Goal: Find specific page/section: Find specific page/section

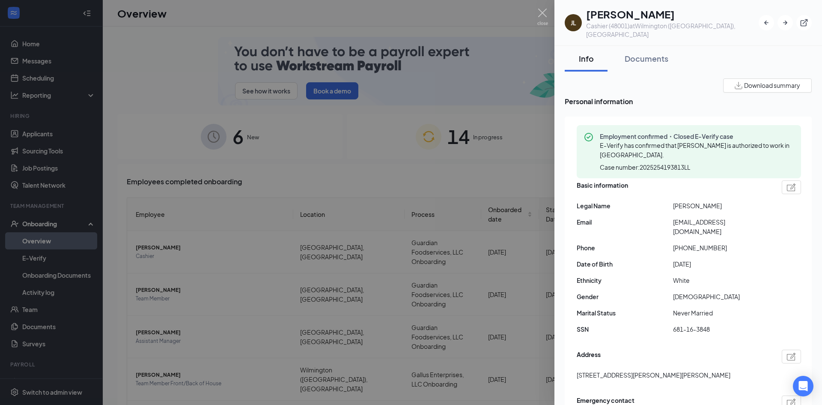
click at [757, 78] on button "Download summary" at bounding box center [767, 85] width 89 height 14
click at [646, 53] on div "Documents" at bounding box center [647, 58] width 44 height 11
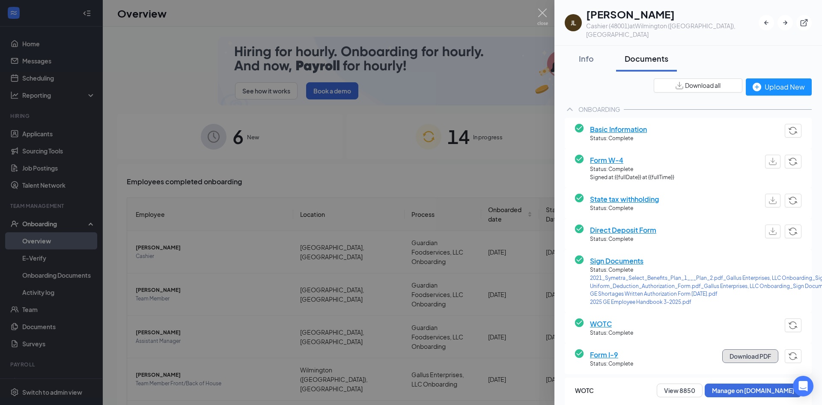
click at [735, 349] on button "Download PDF" at bounding box center [750, 356] width 56 height 14
click at [634, 255] on span "Sign Documents" at bounding box center [729, 260] width 278 height 11
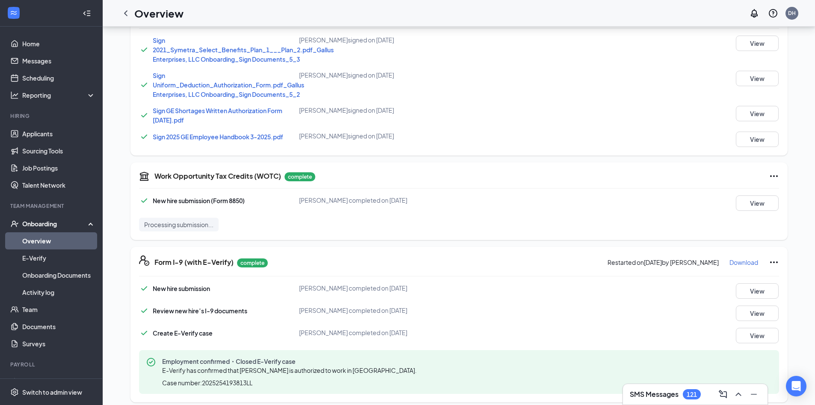
scroll to position [342, 0]
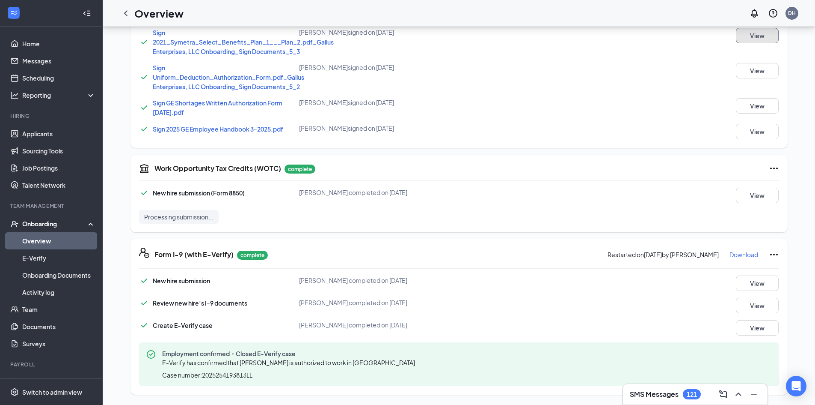
click at [759, 37] on button "View" at bounding box center [757, 35] width 43 height 15
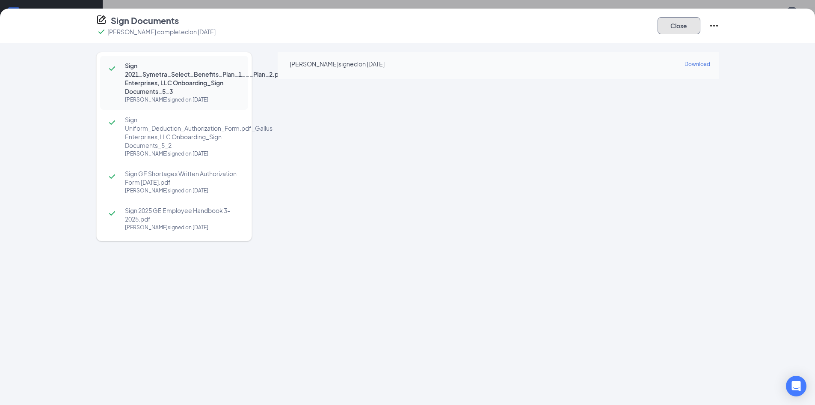
click at [673, 28] on button "Close" at bounding box center [679, 25] width 43 height 17
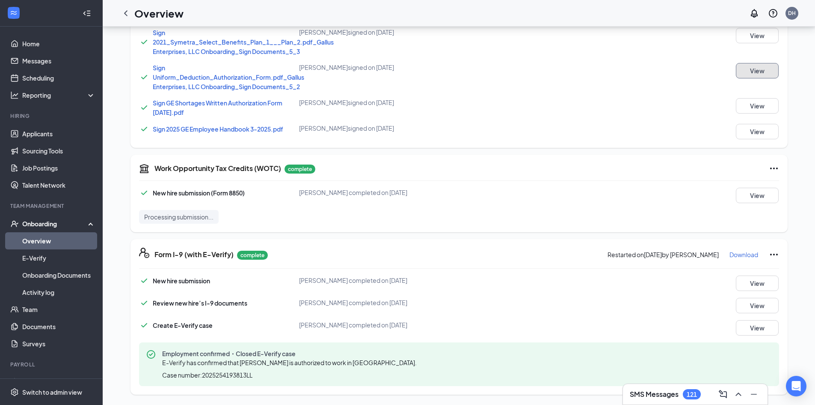
click at [754, 73] on button "View" at bounding box center [757, 70] width 43 height 15
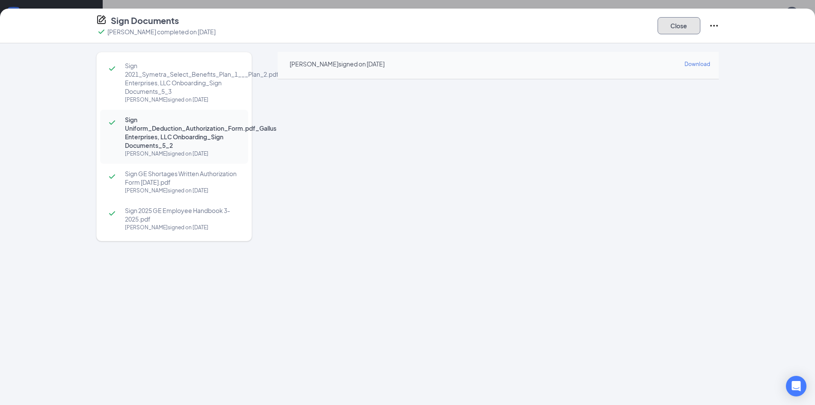
click at [673, 22] on button "Close" at bounding box center [679, 25] width 43 height 17
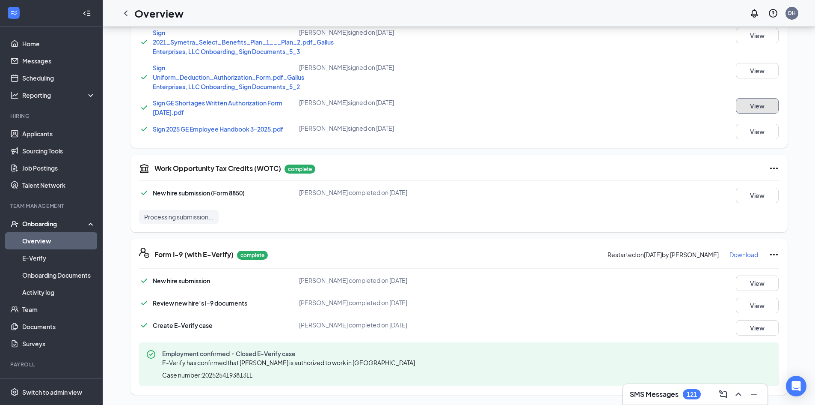
click at [762, 103] on button "View" at bounding box center [757, 105] width 43 height 15
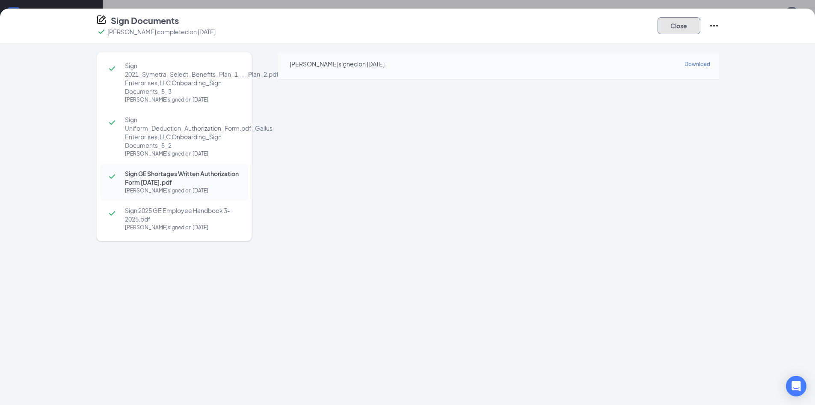
drag, startPoint x: 686, startPoint y: 28, endPoint x: 701, endPoint y: 53, distance: 28.8
click at [686, 28] on button "Close" at bounding box center [679, 25] width 43 height 17
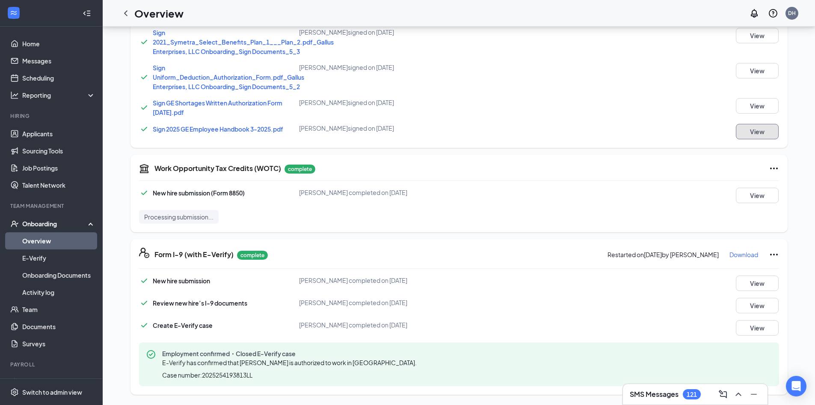
click at [757, 136] on button "View" at bounding box center [757, 131] width 43 height 15
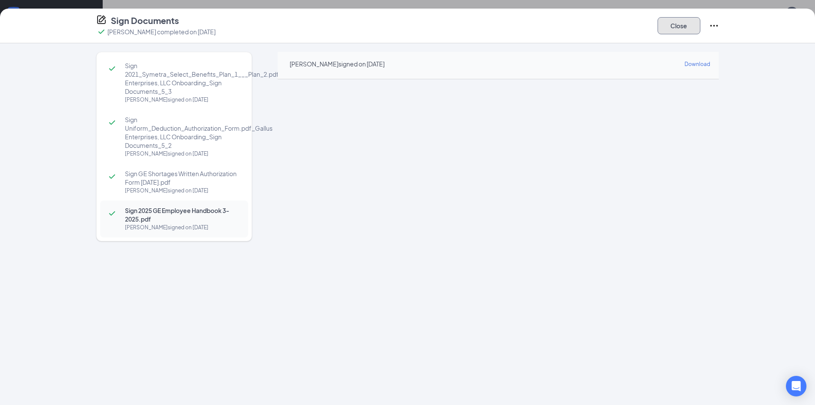
click at [670, 27] on button "Close" at bounding box center [679, 25] width 43 height 17
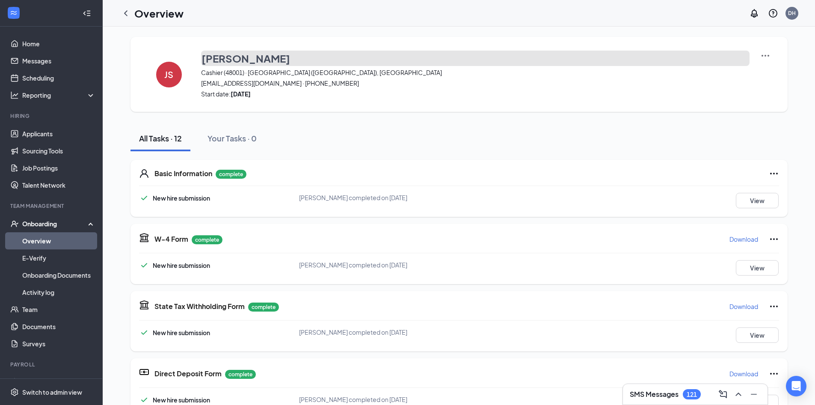
click at [206, 53] on h3 "[PERSON_NAME]" at bounding box center [246, 58] width 89 height 15
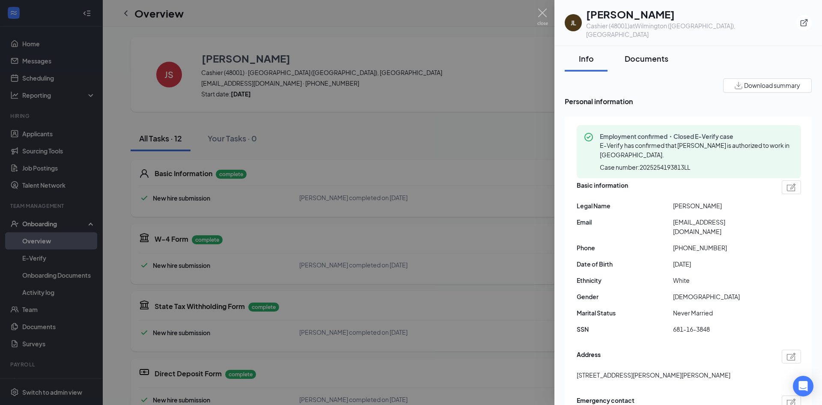
drag, startPoint x: 628, startPoint y: 50, endPoint x: 627, endPoint y: 61, distance: 11.1
click at [628, 53] on div "Documents" at bounding box center [647, 58] width 44 height 11
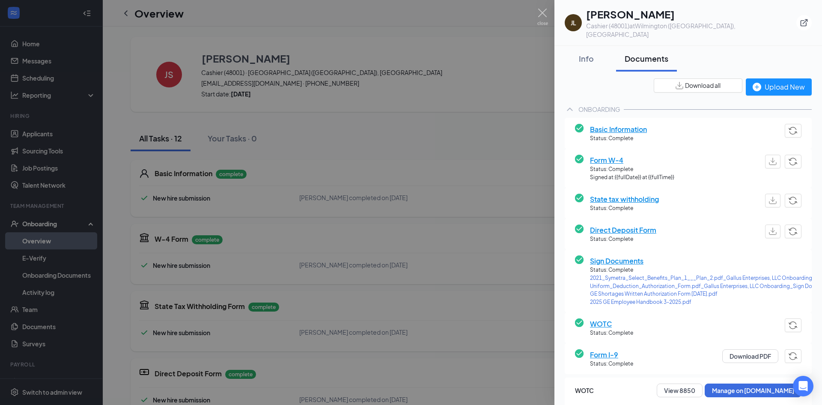
click at [602, 105] on div "ONBOARDING" at bounding box center [599, 109] width 42 height 9
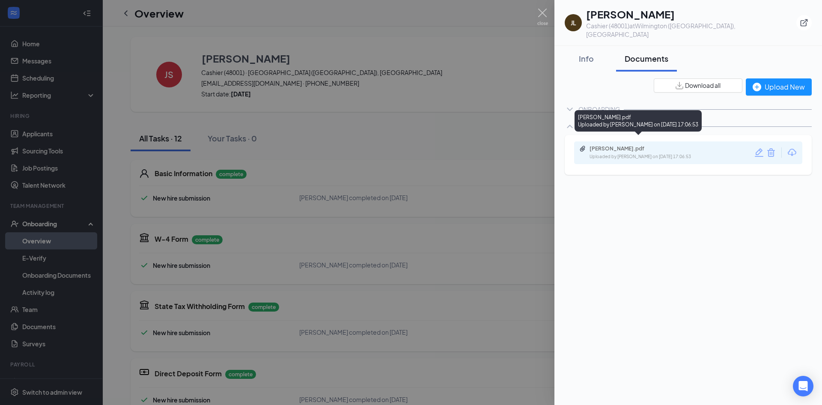
click at [621, 153] on div "Uploaded by [PERSON_NAME] on [DATE] 17:06:53" at bounding box center [653, 156] width 128 height 7
click at [543, 12] on img at bounding box center [542, 17] width 11 height 17
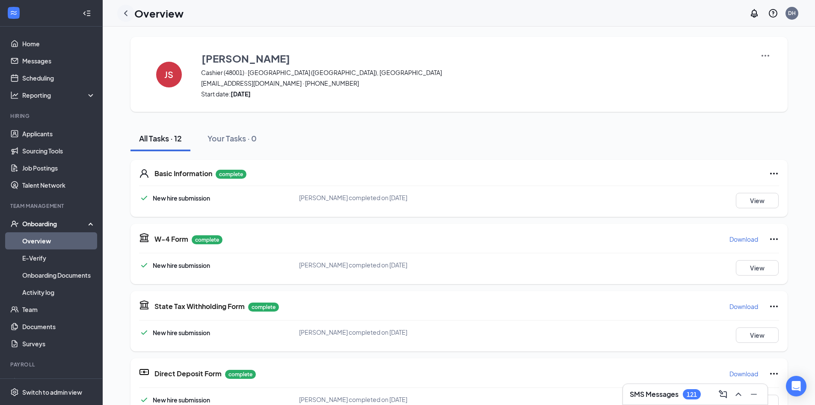
click at [126, 14] on icon "ChevronLeft" at bounding box center [126, 13] width 10 height 10
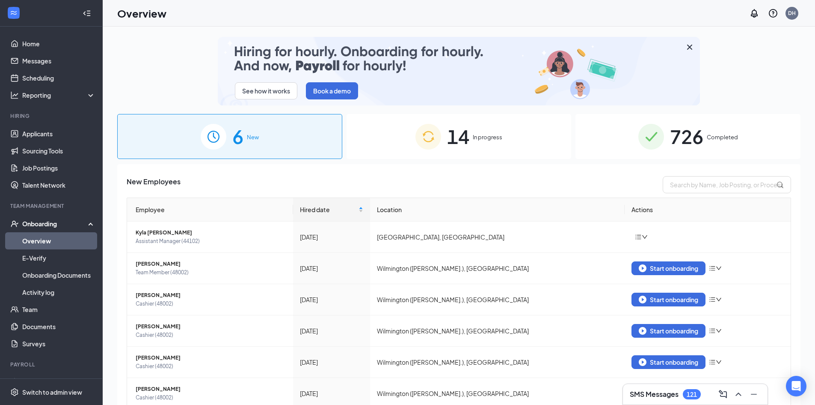
drag, startPoint x: 713, startPoint y: 130, endPoint x: 708, endPoint y: 132, distance: 5.6
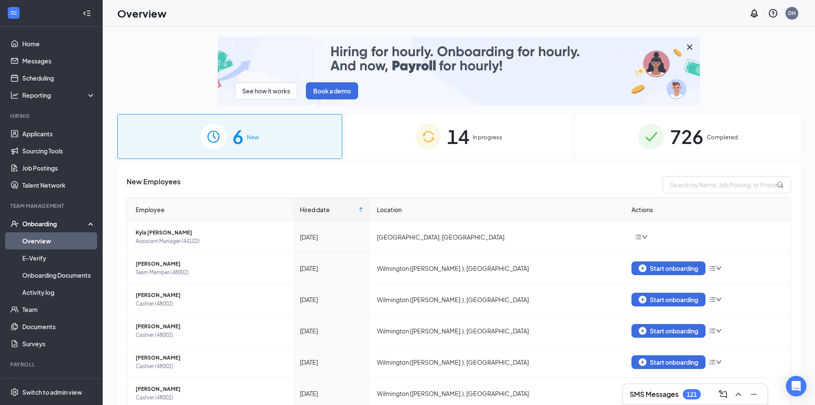
click at [712, 131] on div "726 Completed" at bounding box center [688, 136] width 225 height 45
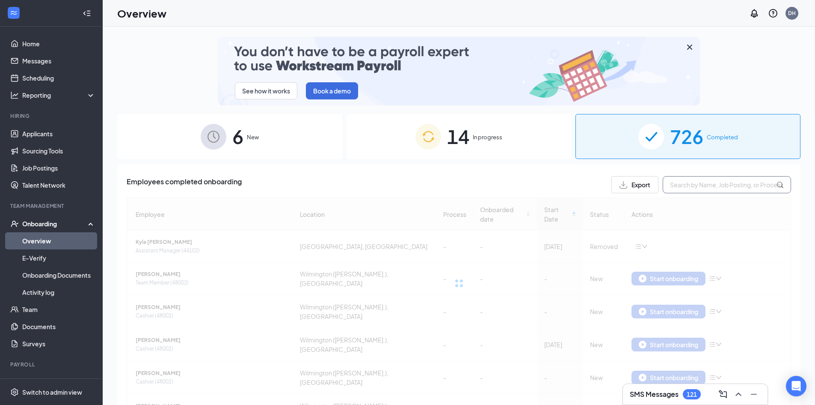
click at [685, 185] on input "text" at bounding box center [727, 184] width 128 height 17
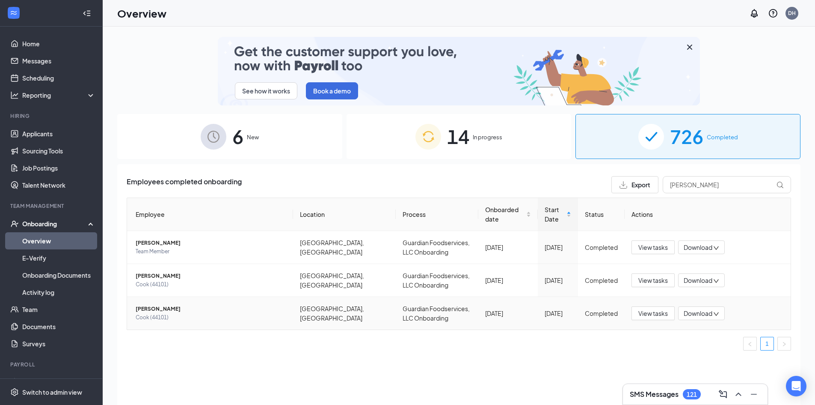
click at [160, 310] on span "[PERSON_NAME]" at bounding box center [211, 308] width 151 height 9
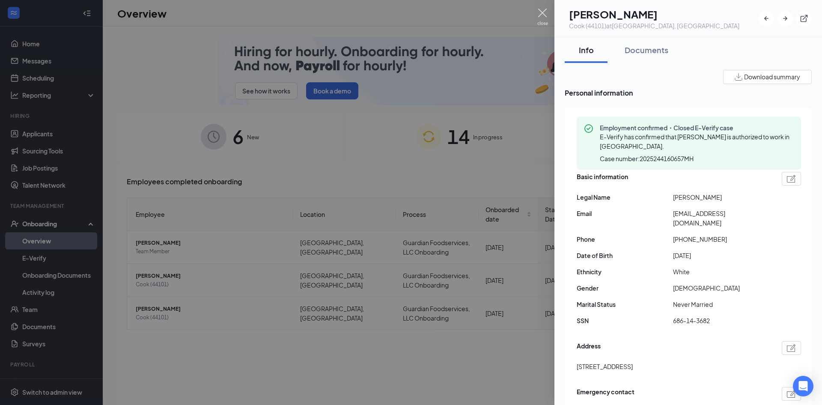
click at [543, 13] on img at bounding box center [542, 17] width 11 height 17
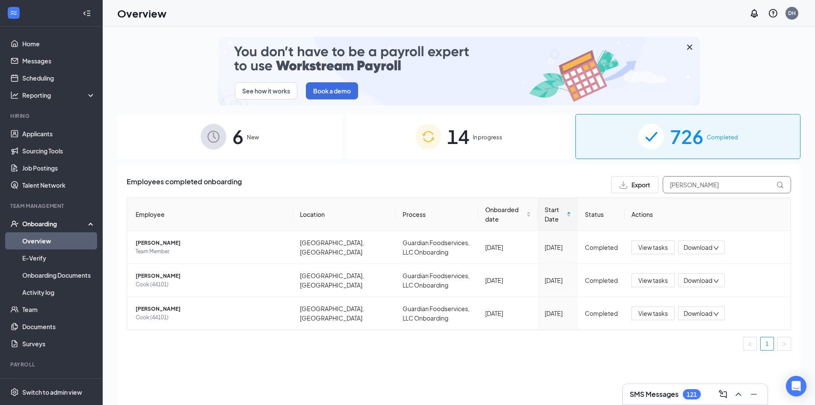
drag, startPoint x: 702, startPoint y: 185, endPoint x: 576, endPoint y: 193, distance: 126.5
click at [576, 193] on div "Employees completed onboarding Export xavier Employee Location Process Onboarde…" at bounding box center [459, 266] width 665 height 181
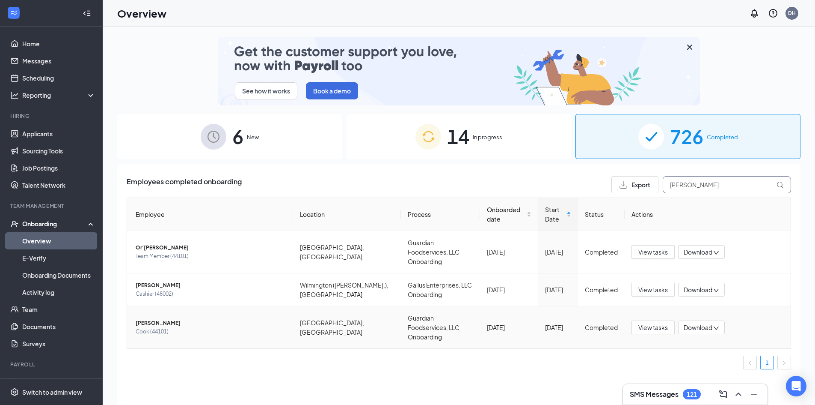
type input "[PERSON_NAME]"
click at [157, 318] on span "[PERSON_NAME]" at bounding box center [211, 322] width 151 height 9
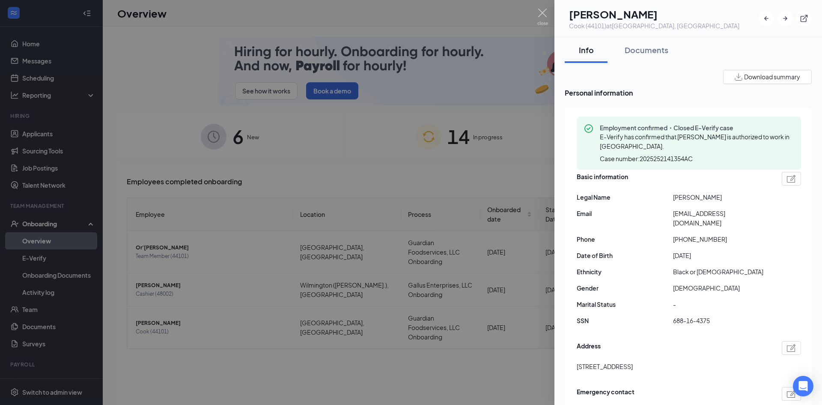
click at [766, 72] on span "Download summary" at bounding box center [772, 76] width 56 height 9
click at [644, 47] on div "Documents" at bounding box center [647, 50] width 44 height 11
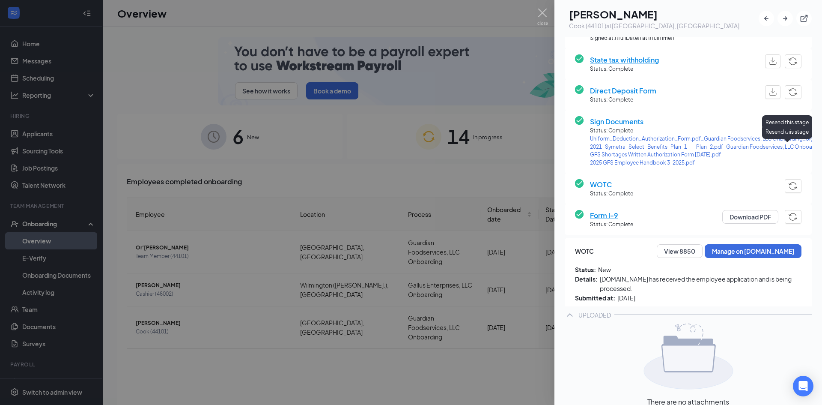
scroll to position [257, 0]
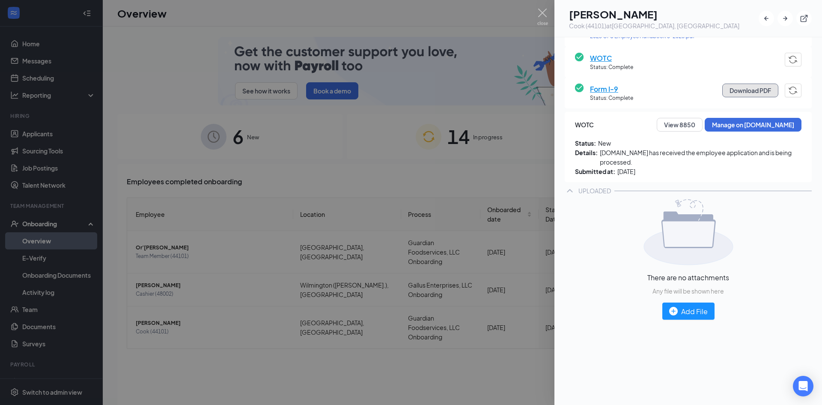
click at [742, 94] on button "Download PDF" at bounding box center [750, 90] width 56 height 14
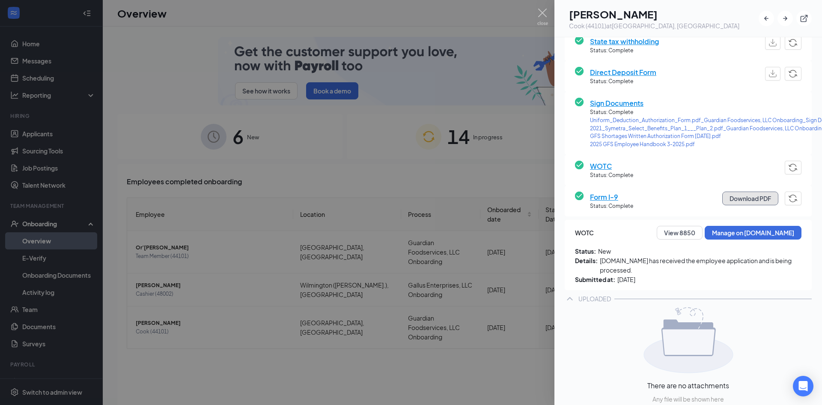
scroll to position [0, 0]
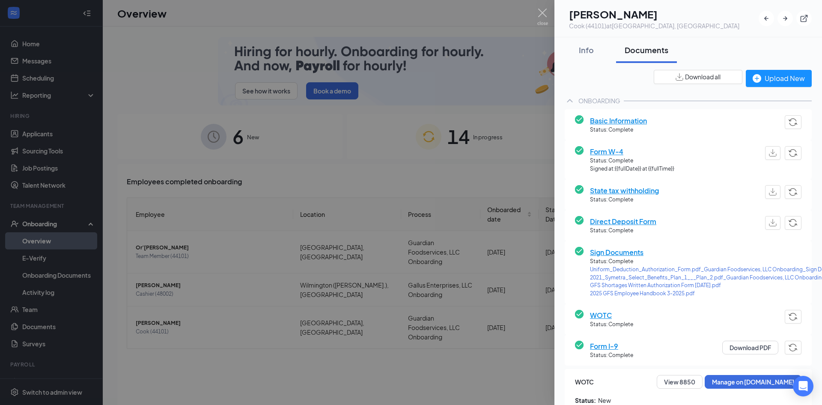
click at [632, 253] on span "Sign Documents" at bounding box center [735, 252] width 291 height 11
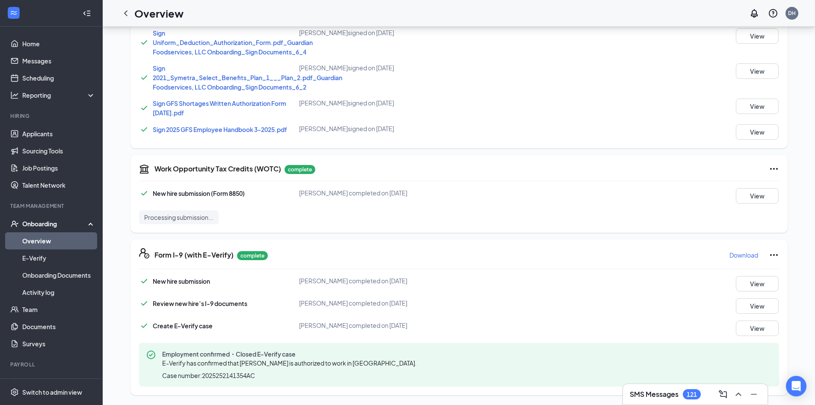
scroll to position [342, 0]
click at [764, 36] on button "View" at bounding box center [757, 35] width 43 height 15
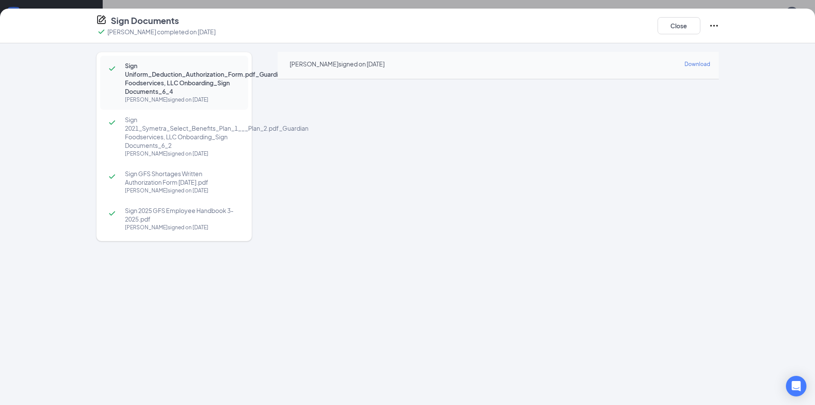
click at [567, 37] on div "Sign Documents [PERSON_NAME] completed on [DATE] Close" at bounding box center [407, 26] width 815 height 35
click at [670, 27] on button "Close" at bounding box center [679, 25] width 43 height 17
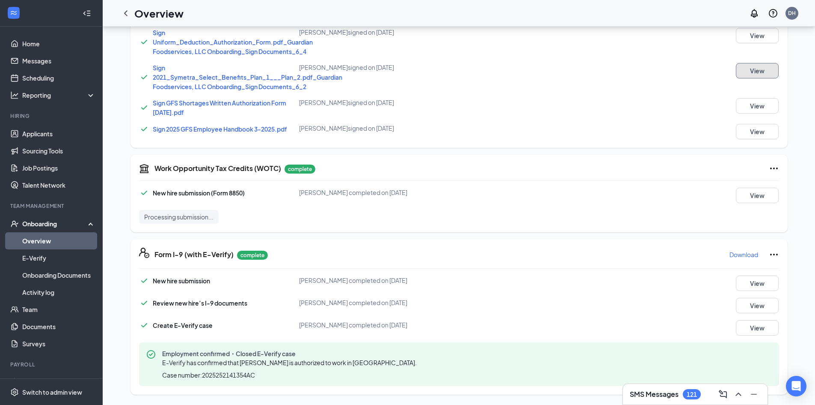
click at [749, 65] on button "View" at bounding box center [757, 70] width 43 height 15
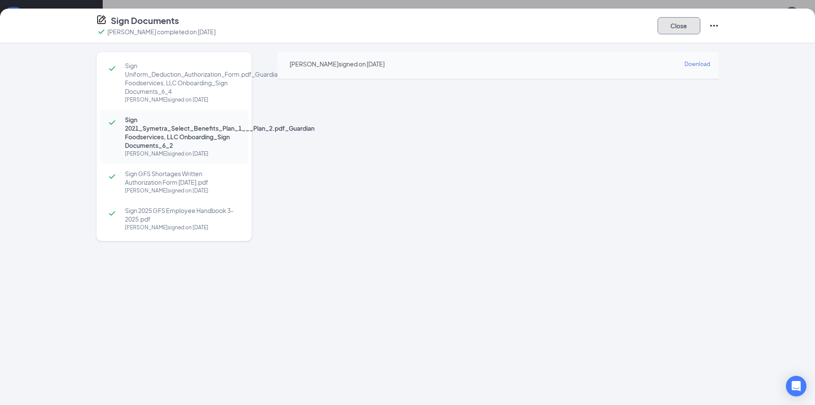
click at [680, 26] on button "Close" at bounding box center [679, 25] width 43 height 17
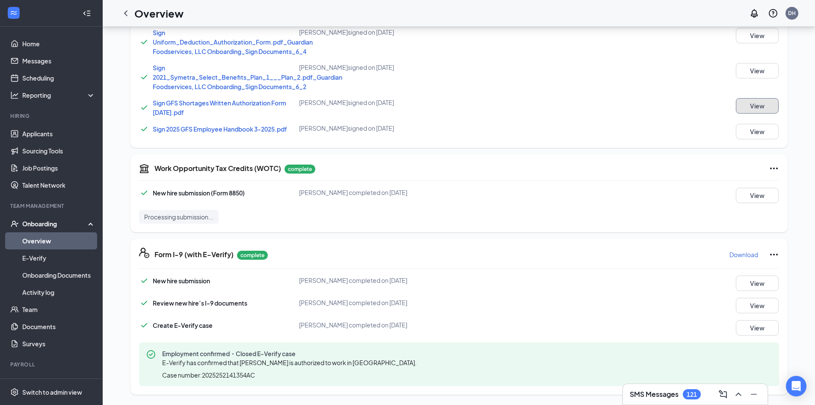
click at [762, 106] on button "View" at bounding box center [757, 105] width 43 height 15
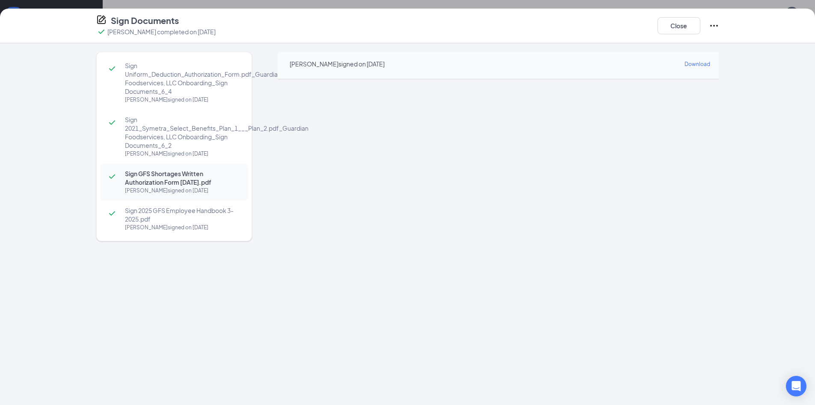
click at [786, 75] on div "Sign Uniform_Deduction_Authorization_Form.pdf_Guardian Foodservices, LLC Onboar…" at bounding box center [407, 223] width 815 height 361
click at [680, 30] on button "Close" at bounding box center [679, 25] width 43 height 17
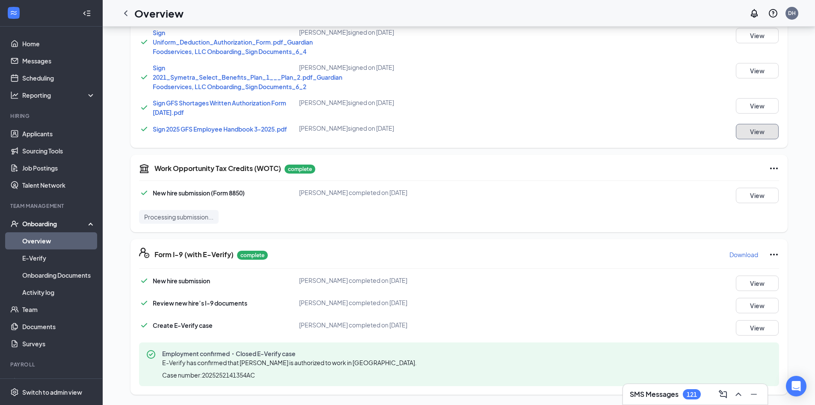
click at [773, 129] on button "View" at bounding box center [757, 131] width 43 height 15
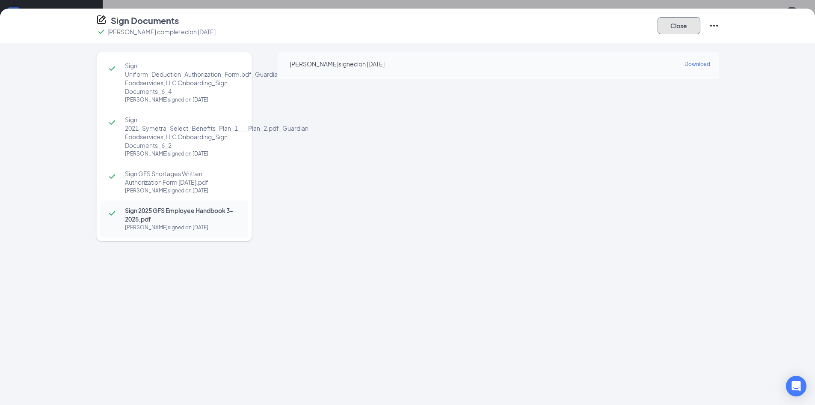
click at [668, 19] on button "Close" at bounding box center [679, 25] width 43 height 17
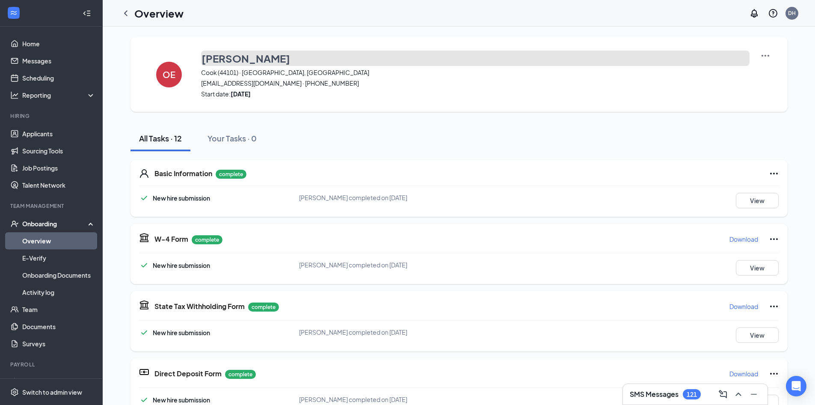
click at [226, 60] on h3 "[PERSON_NAME]" at bounding box center [246, 58] width 89 height 15
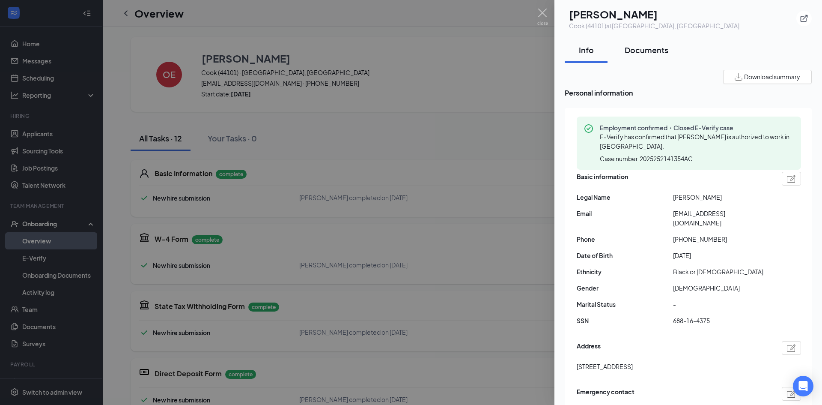
click at [649, 50] on div "Documents" at bounding box center [647, 50] width 44 height 11
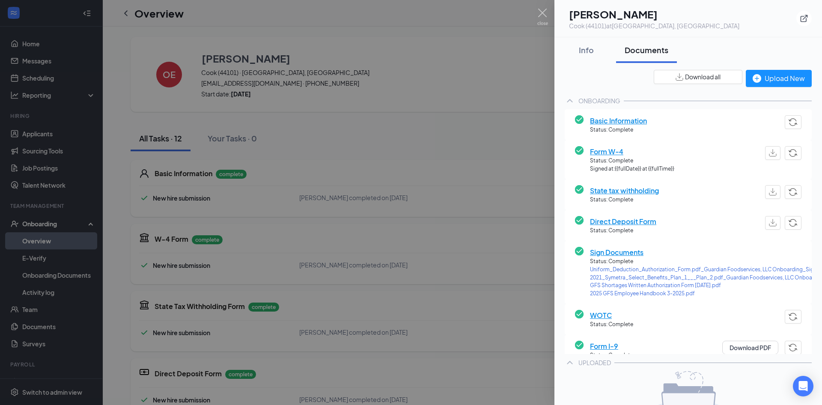
click at [597, 99] on div "ONBOARDING" at bounding box center [599, 100] width 42 height 9
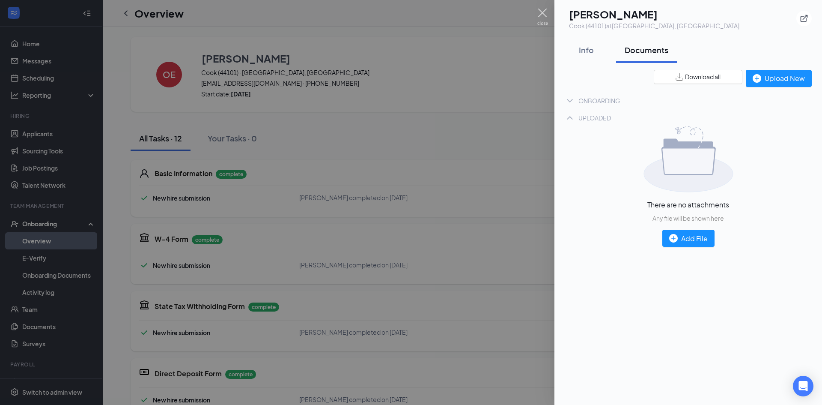
drag, startPoint x: 545, startPoint y: 16, endPoint x: 359, endPoint y: 18, distance: 185.8
click at [544, 16] on img at bounding box center [542, 17] width 11 height 17
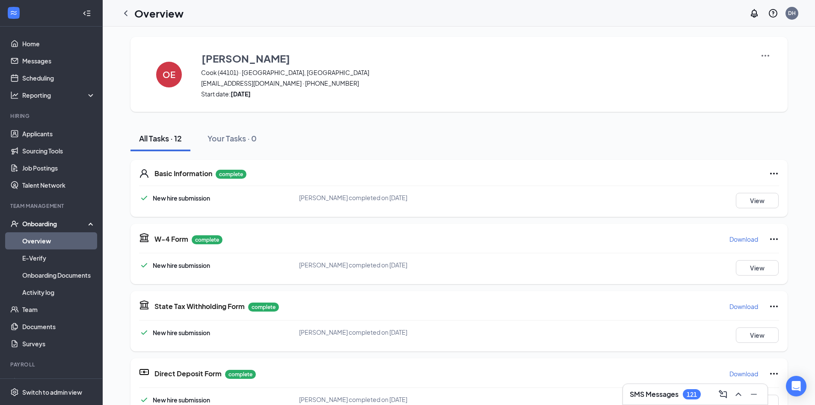
click at [128, 12] on icon "ChevronLeft" at bounding box center [126, 13] width 10 height 10
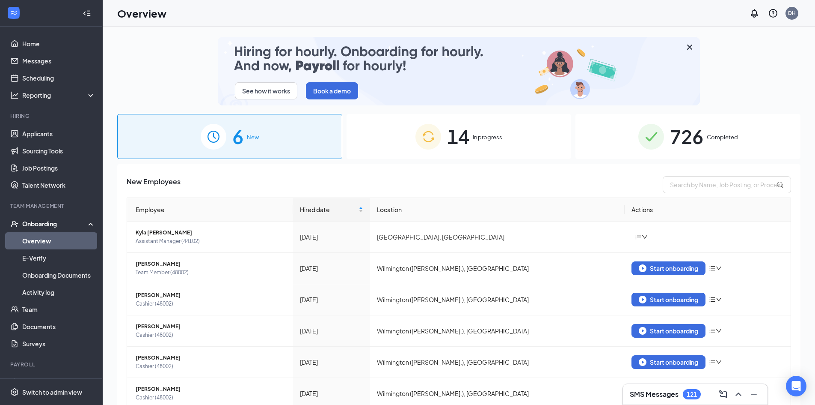
click at [672, 138] on span "726" at bounding box center [686, 137] width 33 height 30
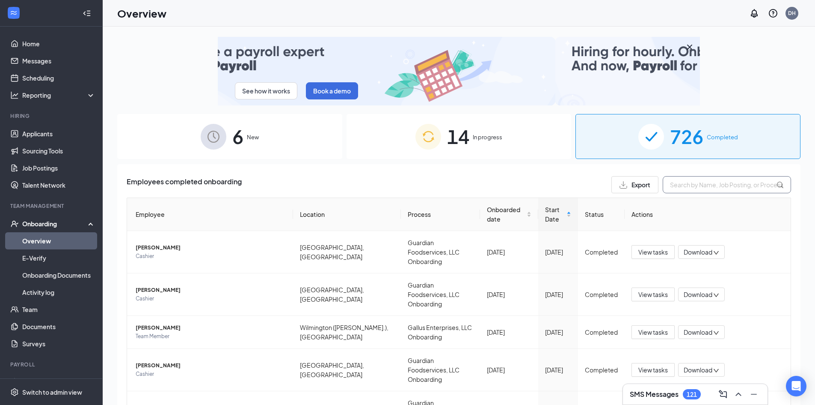
click at [695, 182] on input "text" at bounding box center [727, 184] width 128 height 17
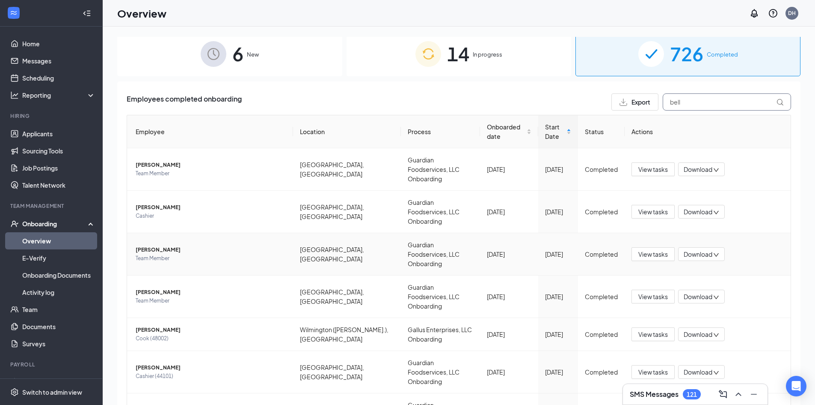
scroll to position [86, 0]
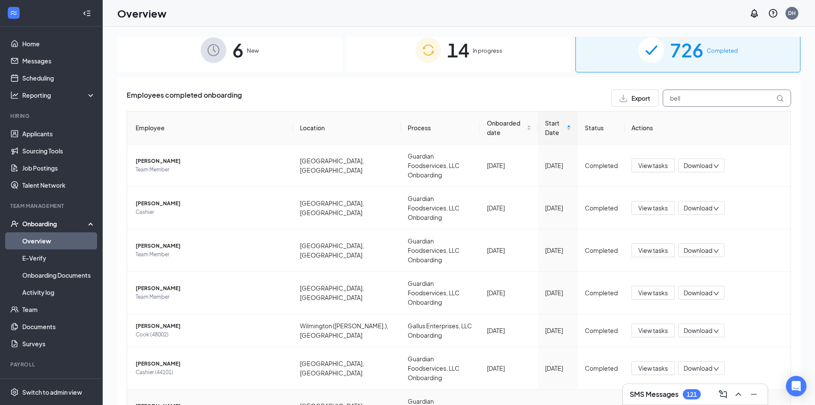
type input "bell"
click at [148, 402] on span "[PERSON_NAME]" at bounding box center [211, 406] width 151 height 9
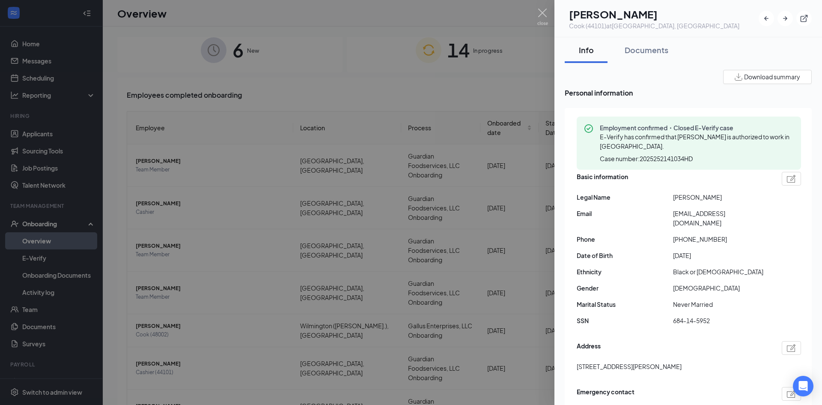
click at [756, 75] on span "Download summary" at bounding box center [772, 76] width 56 height 9
click at [635, 52] on div "Documents" at bounding box center [647, 50] width 44 height 11
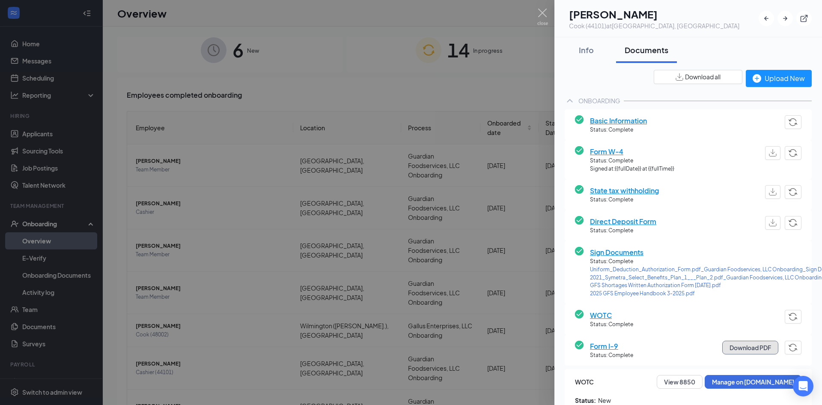
click at [743, 349] on button "Download PDF" at bounding box center [750, 347] width 56 height 14
drag, startPoint x: 630, startPoint y: 253, endPoint x: 678, endPoint y: 205, distance: 68.1
click at [630, 253] on span "Sign Documents" at bounding box center [735, 252] width 291 height 11
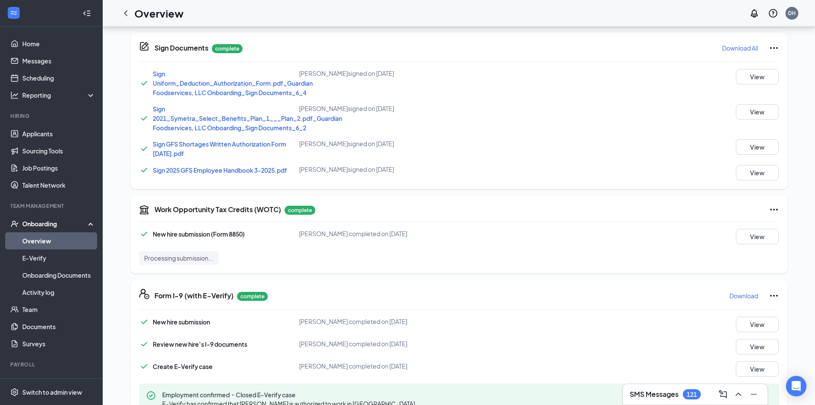
scroll to position [99, 0]
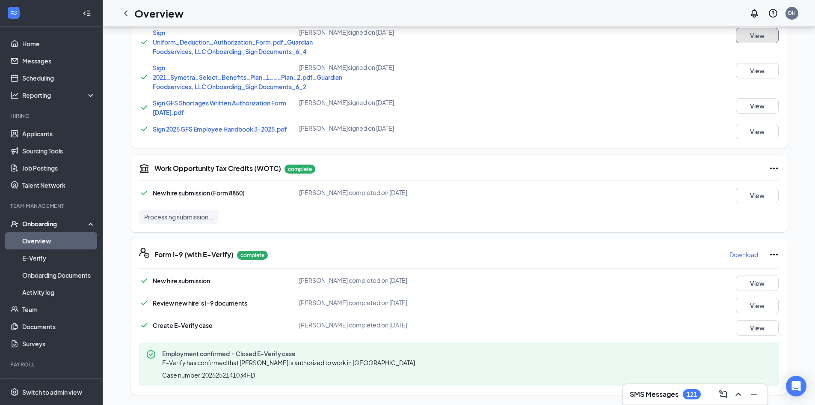
click at [752, 35] on button "View" at bounding box center [757, 35] width 43 height 15
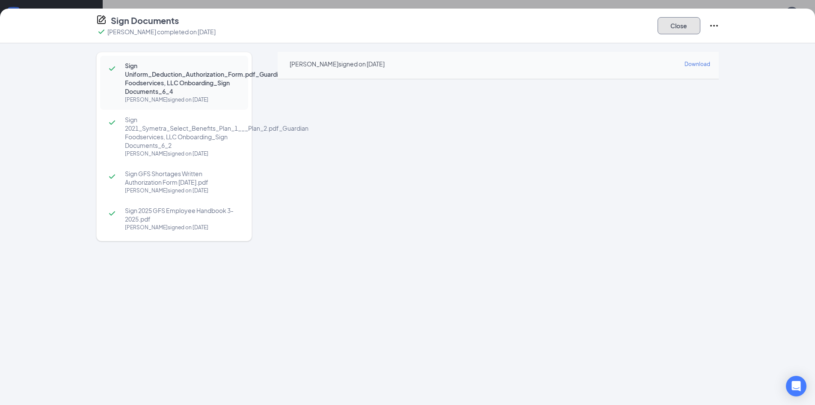
drag, startPoint x: 670, startPoint y: 31, endPoint x: 672, endPoint y: 51, distance: 19.8
click at [670, 31] on button "Close" at bounding box center [679, 25] width 43 height 17
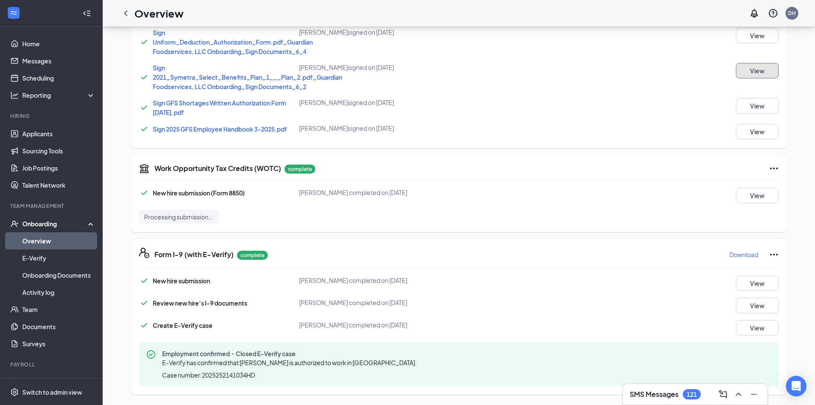
click at [741, 74] on button "View" at bounding box center [757, 70] width 43 height 15
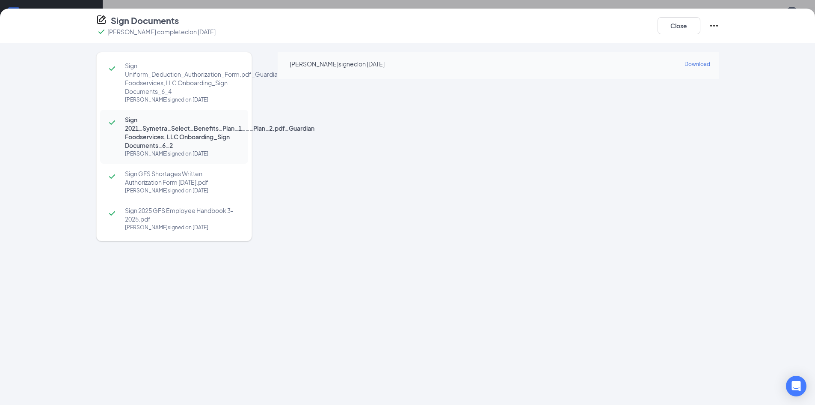
drag, startPoint x: 565, startPoint y: 36, endPoint x: 573, endPoint y: 35, distance: 8.2
click at [565, 36] on div "Sign Documents [PERSON_NAME] completed on [DATE] Close" at bounding box center [408, 26] width 658 height 22
click at [685, 27] on button "Close" at bounding box center [679, 25] width 43 height 17
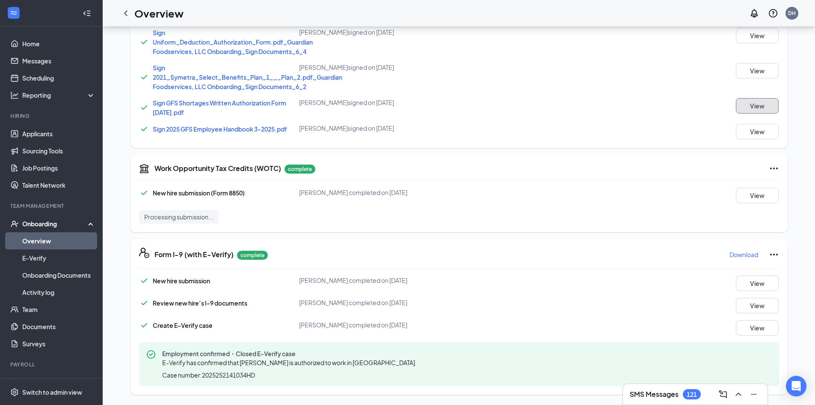
click at [763, 107] on button "View" at bounding box center [757, 105] width 43 height 15
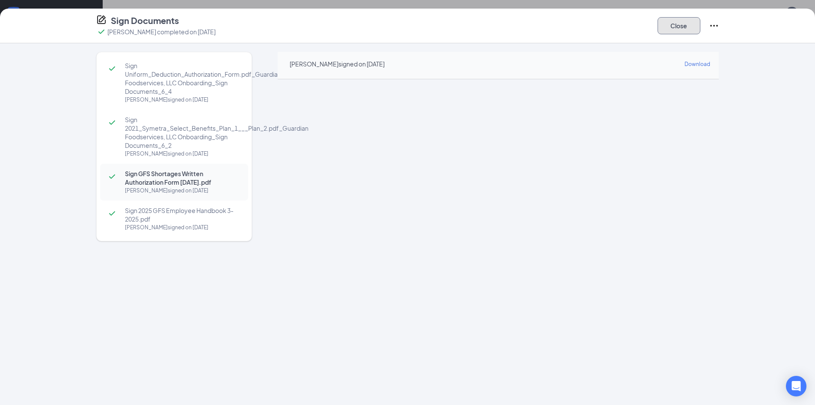
click at [664, 19] on button "Close" at bounding box center [679, 25] width 43 height 17
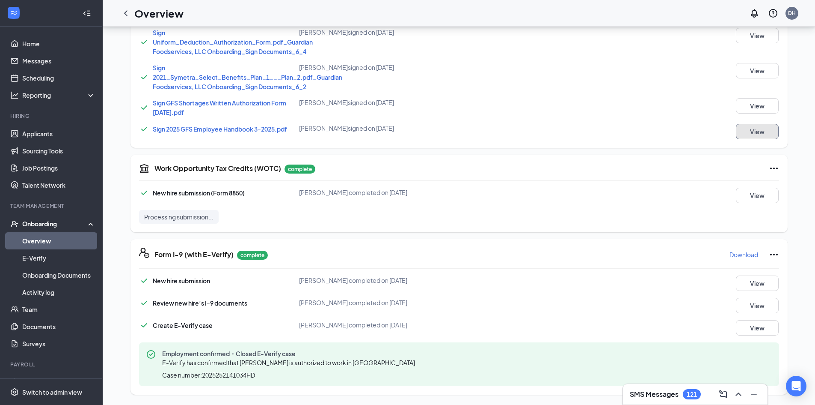
click at [756, 135] on button "View" at bounding box center [757, 131] width 43 height 15
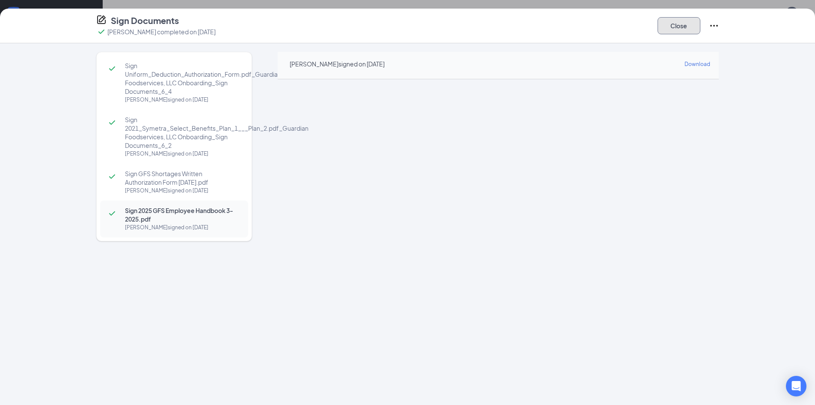
click at [663, 25] on button "Close" at bounding box center [679, 25] width 43 height 17
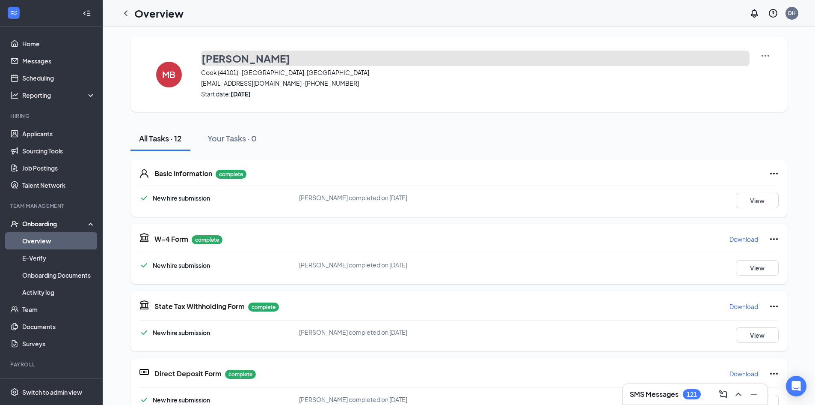
click at [238, 57] on h3 "[PERSON_NAME]" at bounding box center [246, 58] width 89 height 15
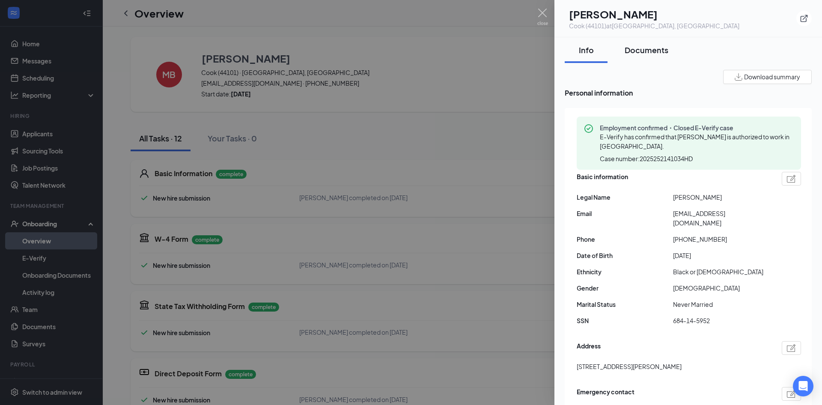
click at [644, 49] on div "Documents" at bounding box center [647, 50] width 44 height 11
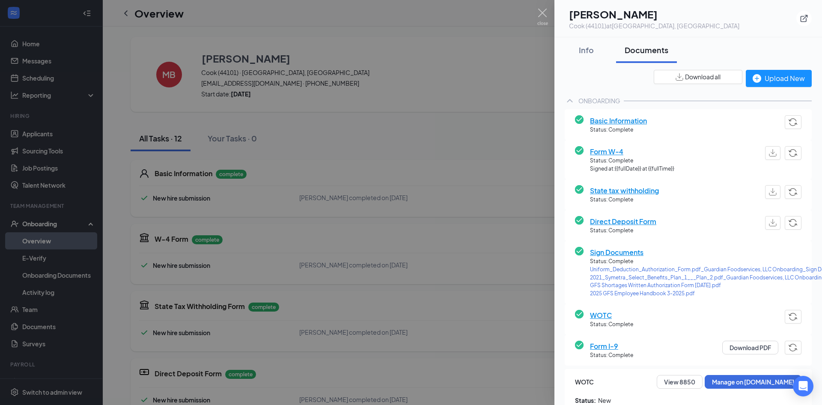
click at [607, 101] on div "ONBOARDING" at bounding box center [599, 100] width 42 height 9
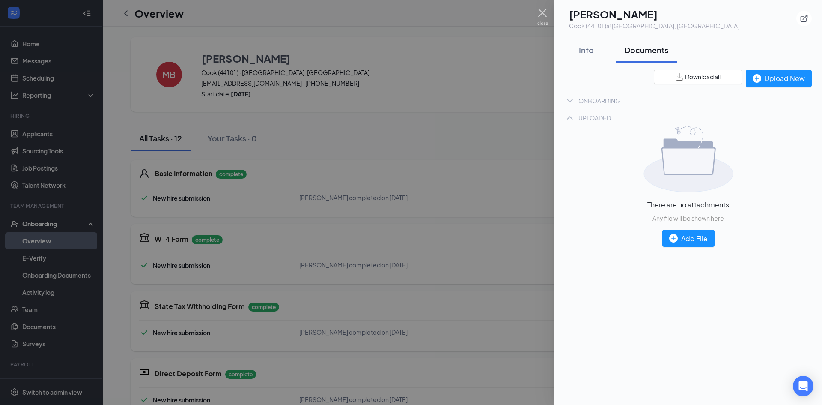
click at [544, 15] on img at bounding box center [542, 17] width 11 height 17
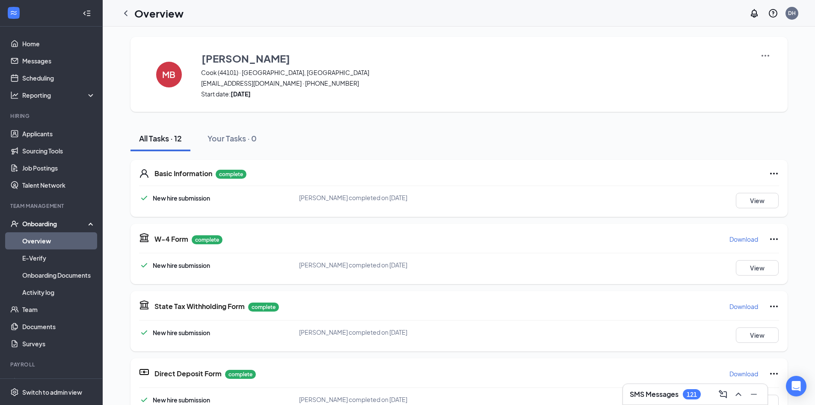
drag, startPoint x: 125, startPoint y: 12, endPoint x: 130, endPoint y: 13, distance: 5.0
click at [126, 12] on icon "ChevronLeft" at bounding box center [126, 13] width 10 height 10
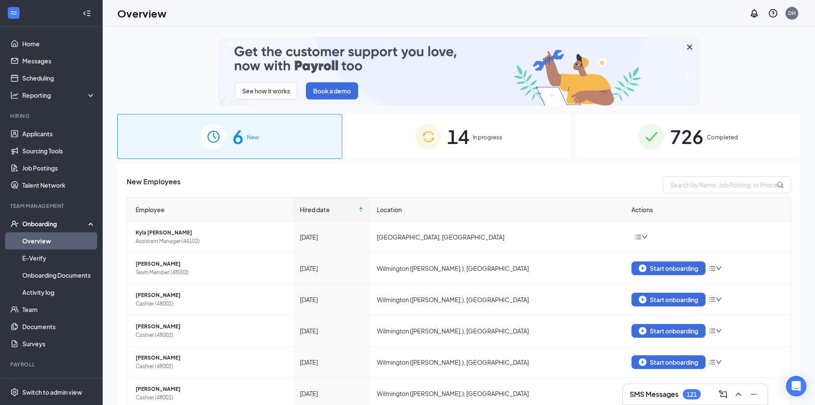
click at [692, 134] on span "726" at bounding box center [686, 137] width 33 height 30
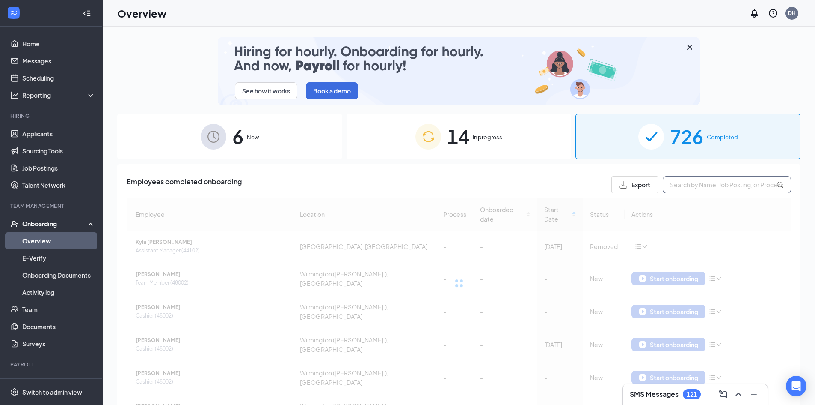
click at [703, 187] on input "text" at bounding box center [727, 184] width 128 height 17
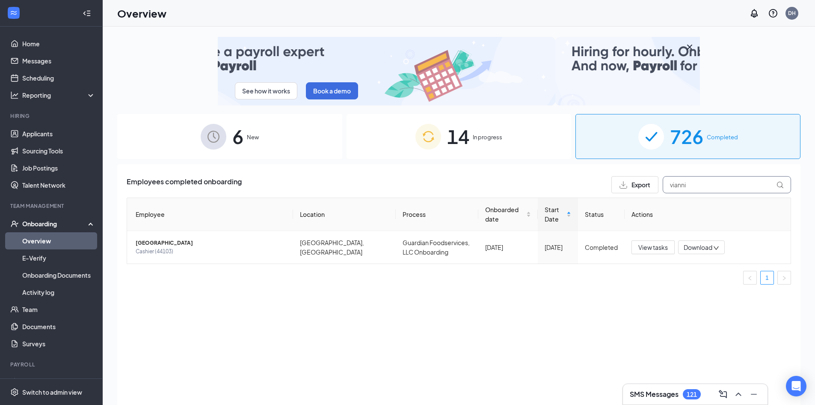
type input "vianni"
